Goal: Obtain resource: Download file/media

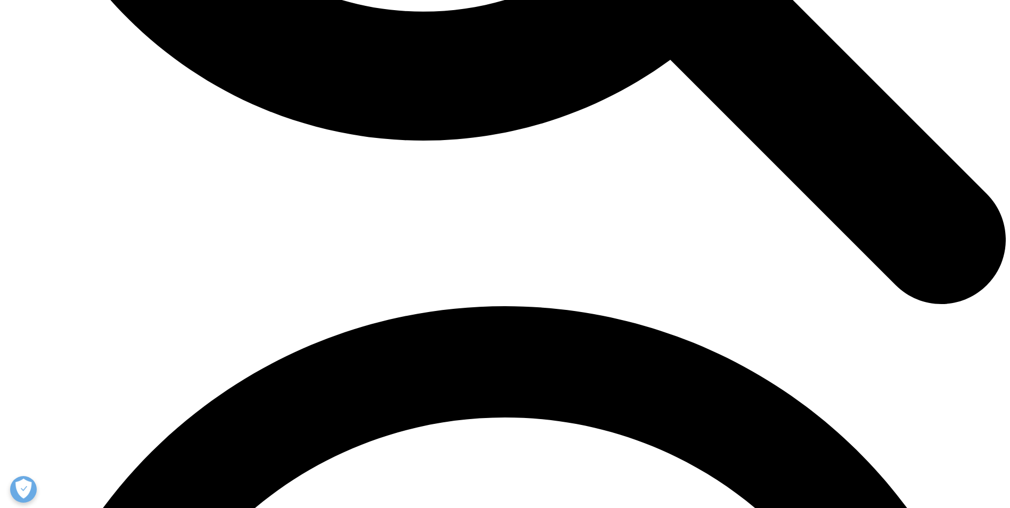
scroll to position [1583, 0]
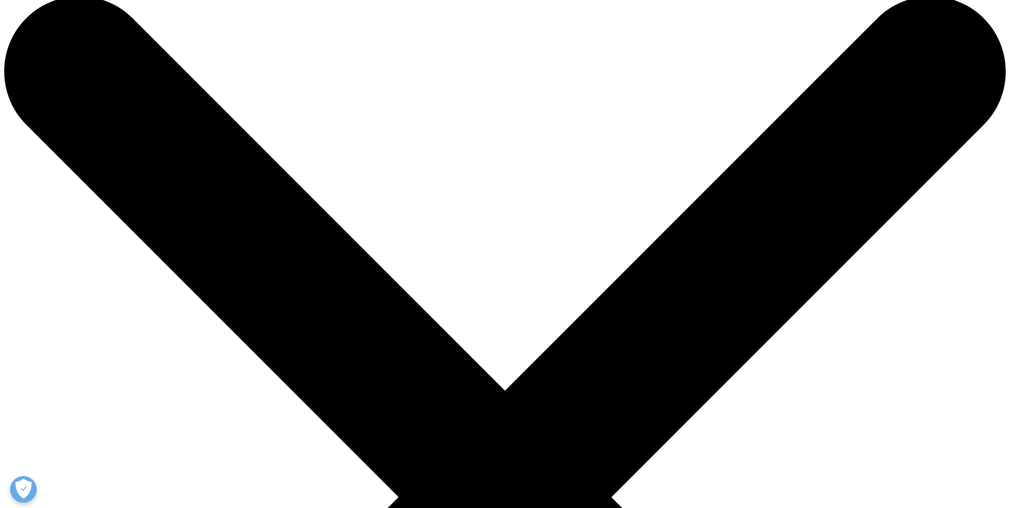
scroll to position [0, 0]
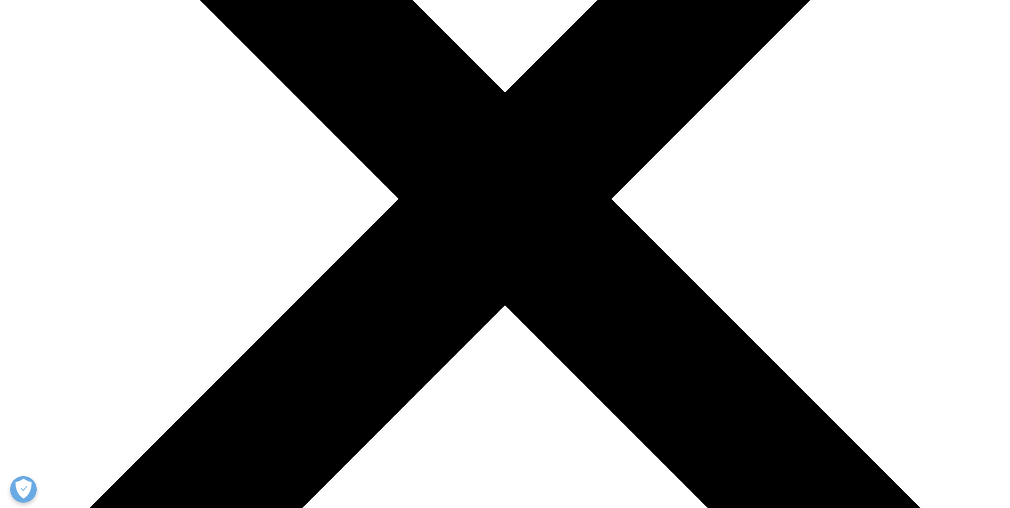
scroll to position [319, 0]
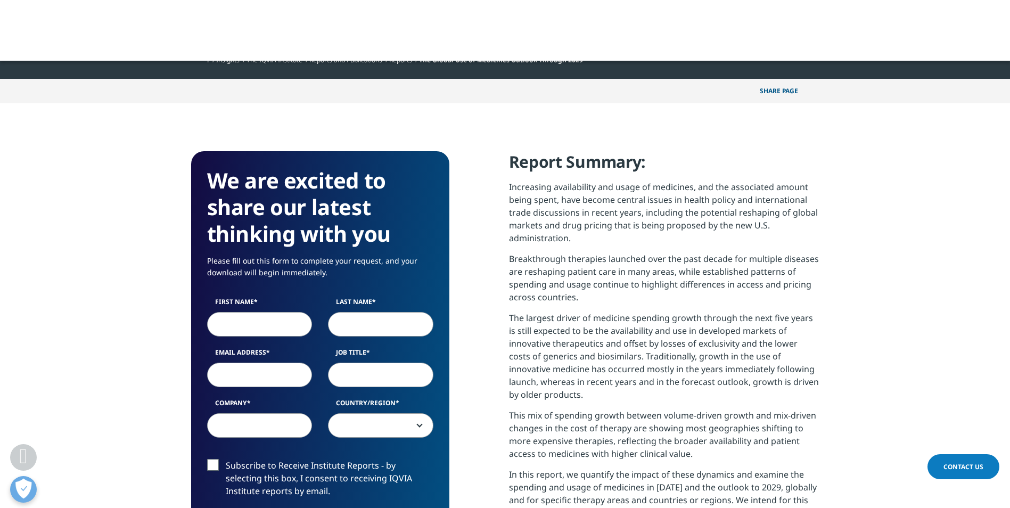
click at [270, 325] on input "First Name" at bounding box center [259, 324] width 105 height 24
type input "Scott"
click at [359, 323] on input "Last Name" at bounding box center [380, 324] width 105 height 24
type input "Tung"
click at [233, 377] on input "Email Address" at bounding box center [259, 374] width 105 height 24
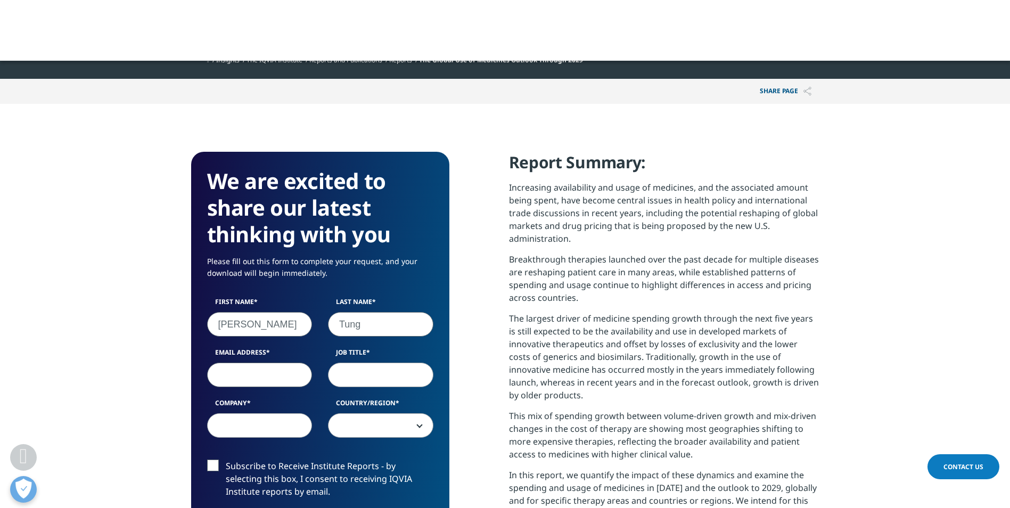
type input "scott.tung@iqvia.com"
select select "[GEOGRAPHIC_DATA]"
click at [369, 378] on input "Job Title" at bounding box center [380, 374] width 105 height 24
type input "M"
type input "Manager"
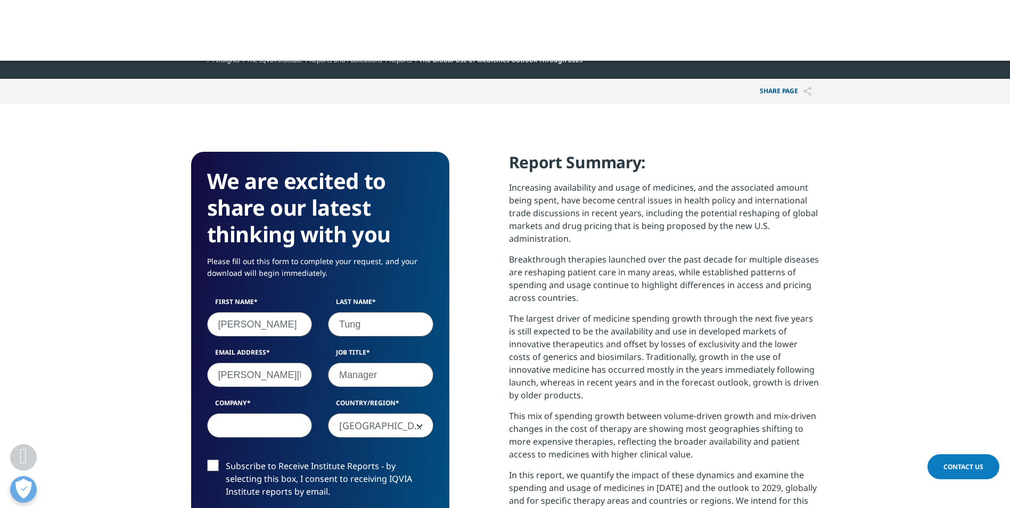
click at [247, 425] on input "Company" at bounding box center [259, 425] width 105 height 24
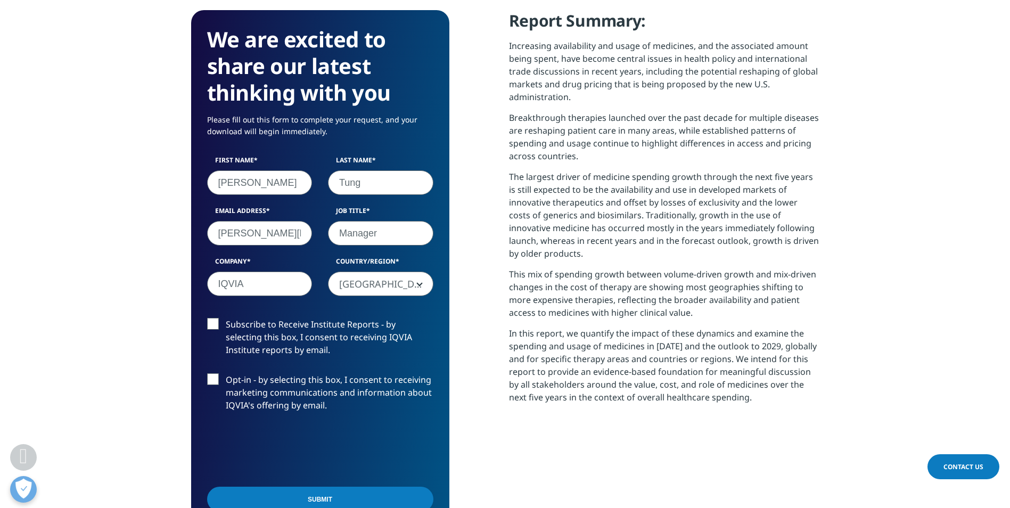
scroll to position [479, 0]
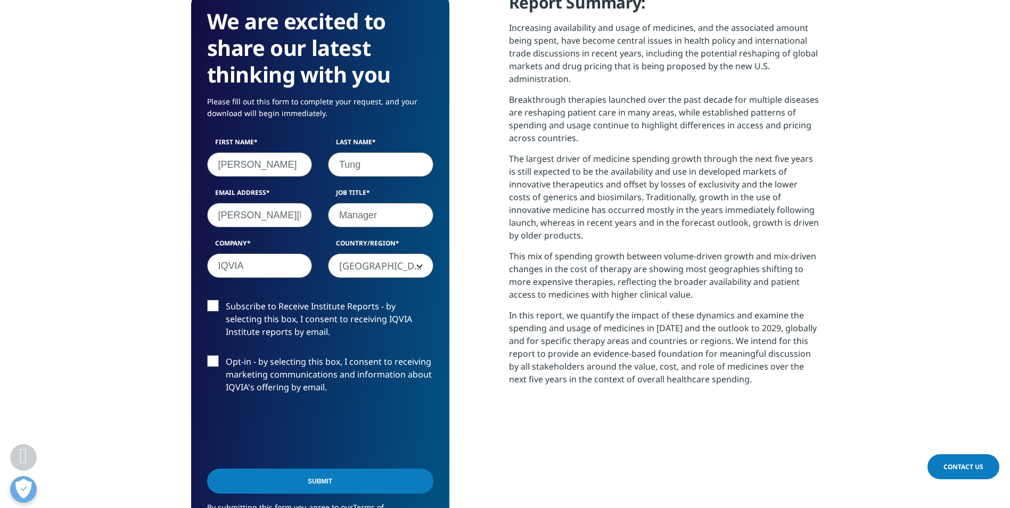
type input "IQVIA"
click at [327, 473] on input "Submit" at bounding box center [320, 480] width 226 height 25
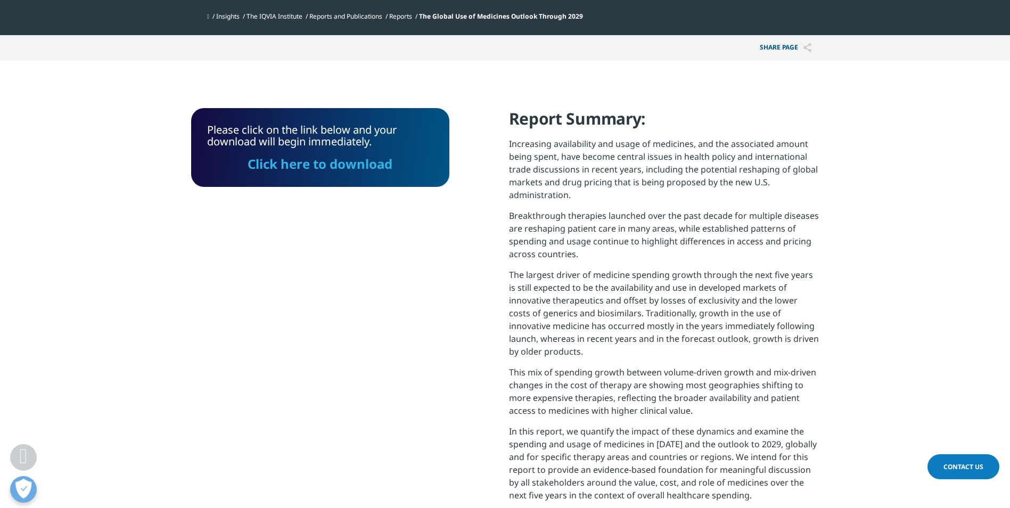
scroll to position [327, 0]
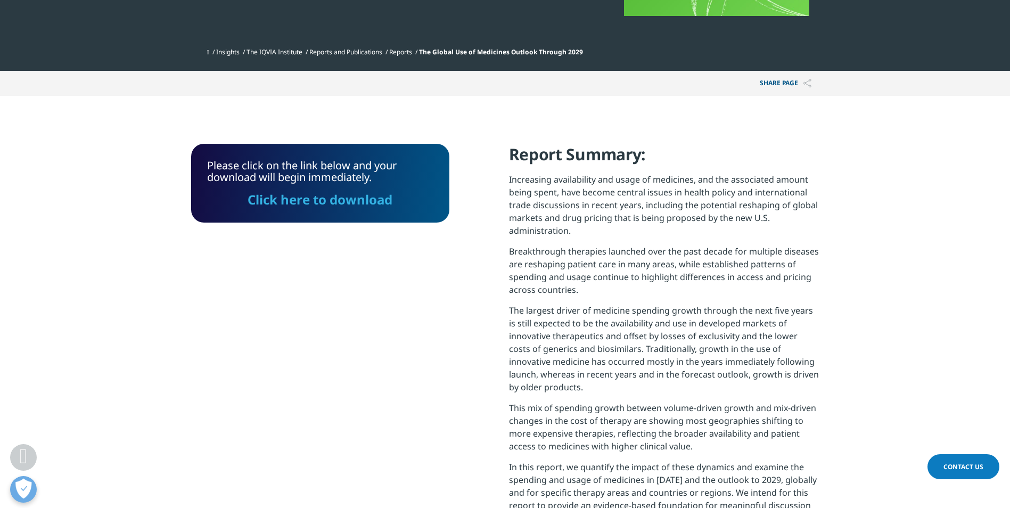
click at [352, 200] on link "Click here to download" at bounding box center [319, 200] width 145 height 18
